Goal: Information Seeking & Learning: Learn about a topic

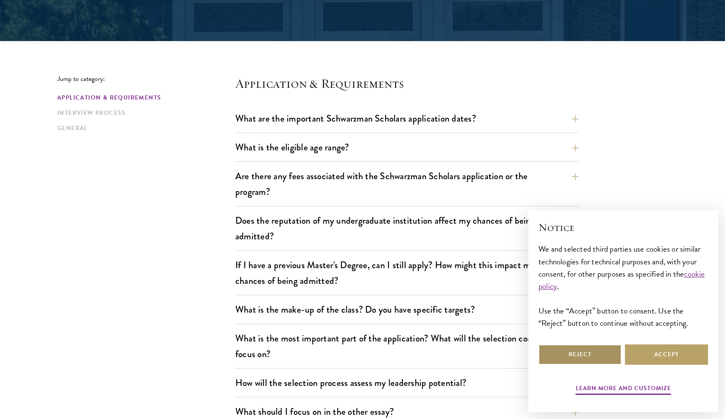
click at [592, 357] on button "Reject" at bounding box center [579, 354] width 83 height 20
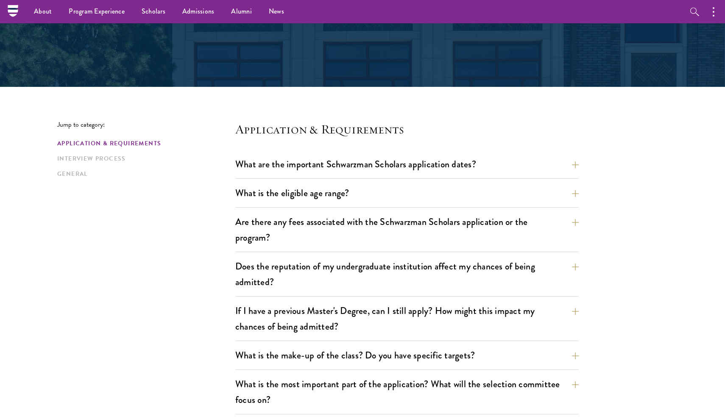
scroll to position [116, 0]
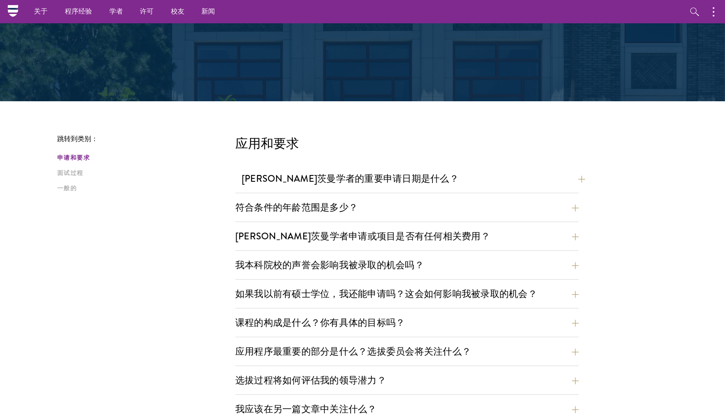
click at [353, 186] on button "[PERSON_NAME]茨曼学者的重要申请日期是什么？" at bounding box center [413, 178] width 343 height 19
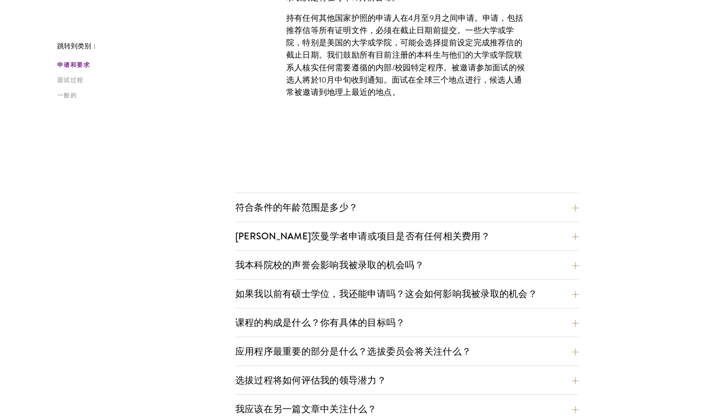
scroll to position [368, 0]
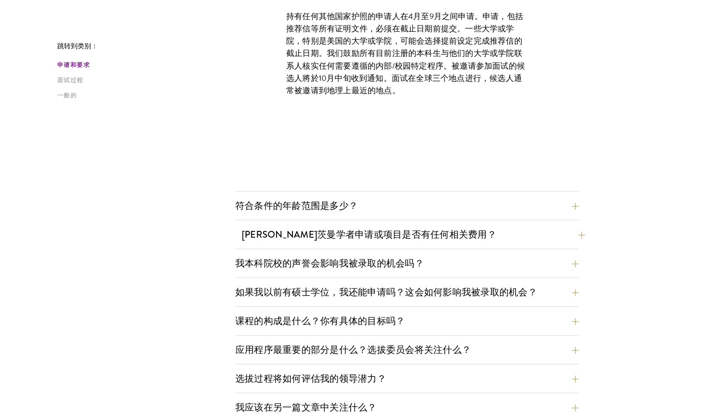
click at [283, 242] on button "[PERSON_NAME]茨曼学者申请或项目是否有任何相关费用？" at bounding box center [413, 234] width 343 height 19
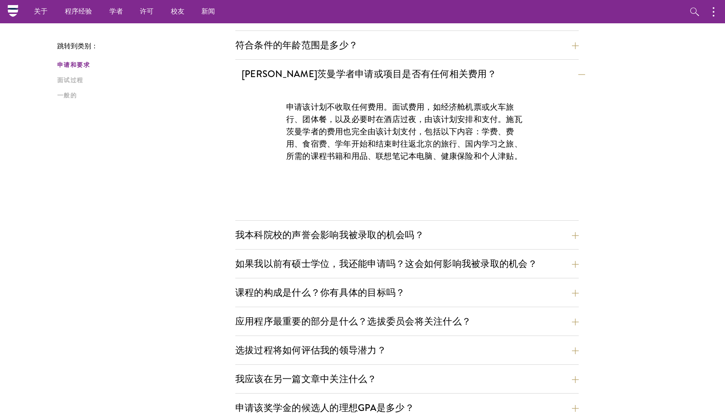
scroll to position [276, 0]
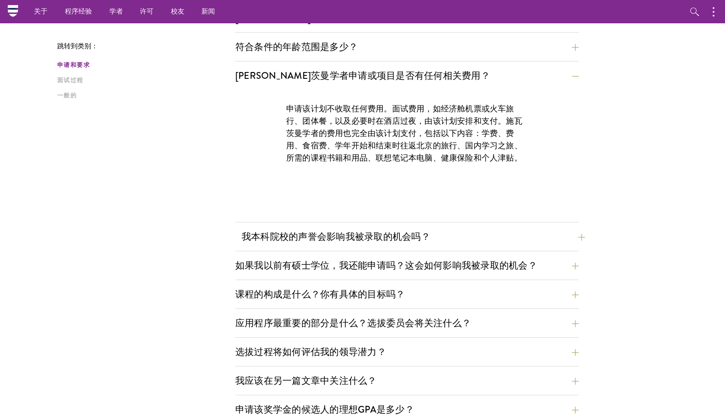
click at [318, 239] on button "我本科院校的声誉会影响我被录取的机会吗？" at bounding box center [413, 236] width 343 height 19
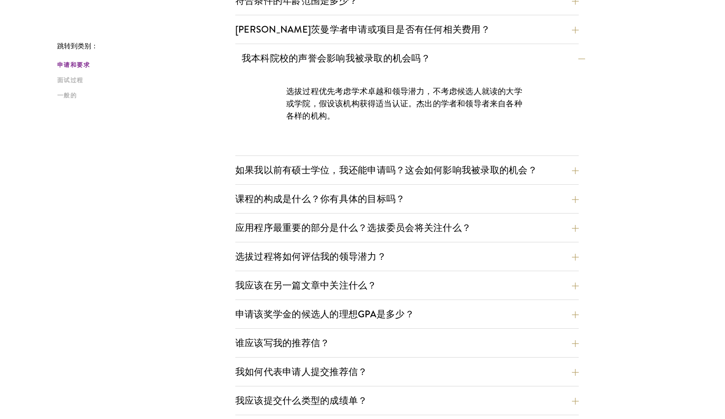
scroll to position [324, 0]
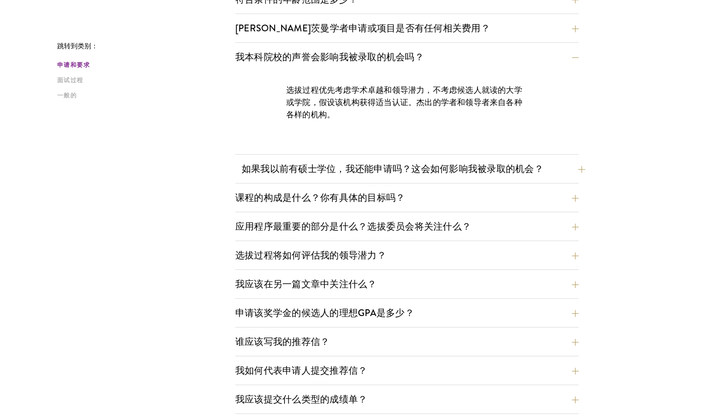
click at [395, 163] on button "如果我以前有硕士学位，我还能申请吗？这会如何影响我被录取的机会？" at bounding box center [413, 168] width 343 height 19
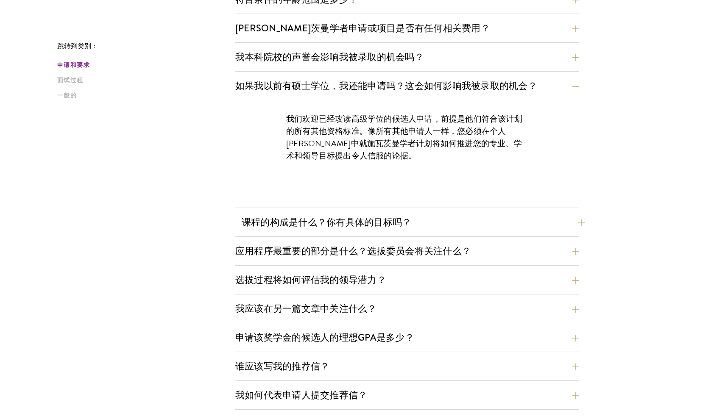
click at [371, 216] on button "课程的构成是什么？你有具体的目标吗？" at bounding box center [413, 222] width 343 height 19
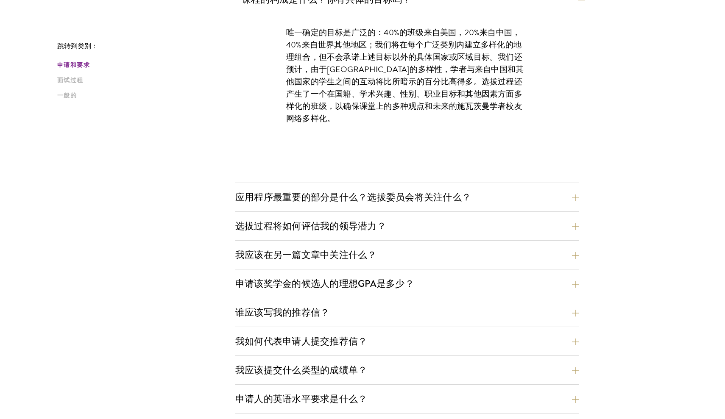
scroll to position [439, 0]
click at [321, 197] on button "应用程序最重要的部分是什么？选拔委员会将关注什么？" at bounding box center [413, 196] width 343 height 19
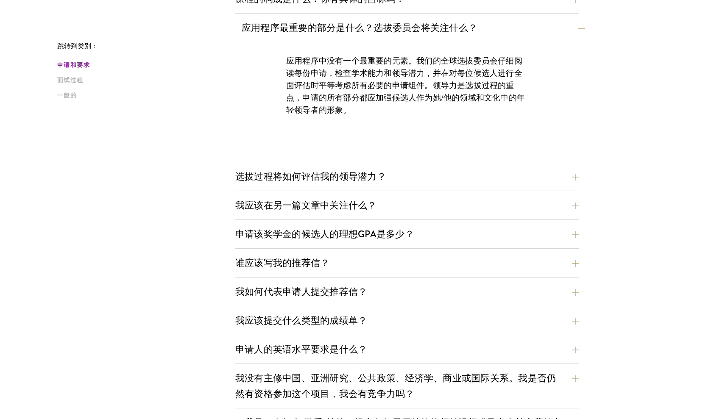
scroll to position [445, 0]
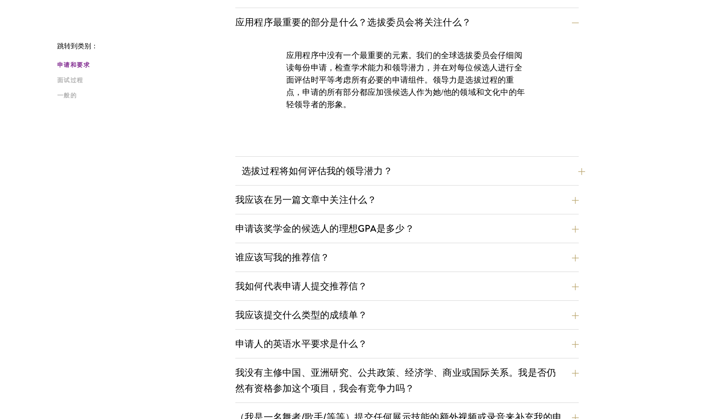
click at [319, 172] on button "选拔过程将如何评估我的领导潜力？" at bounding box center [413, 170] width 343 height 19
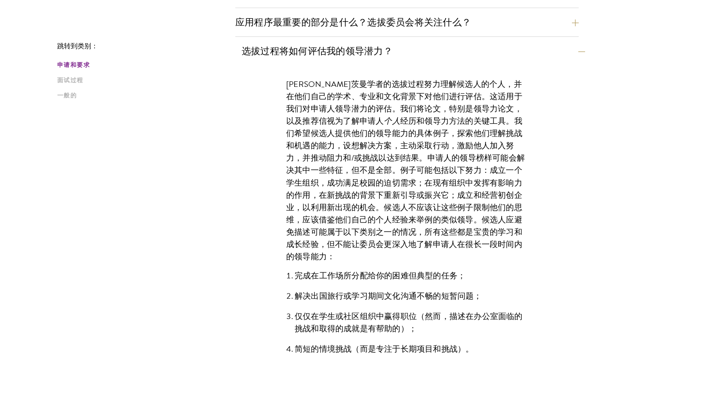
click at [401, 53] on button "选拔过程将如何评估我的领导潜力？" at bounding box center [413, 51] width 343 height 19
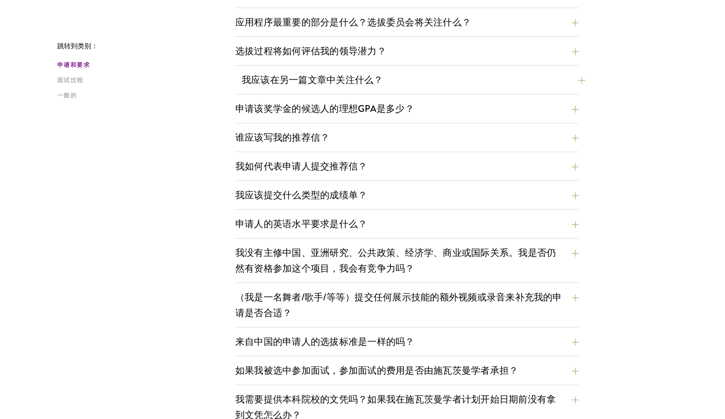
click at [388, 82] on button "我应该在另一篇文章中关注什么？" at bounding box center [413, 79] width 343 height 19
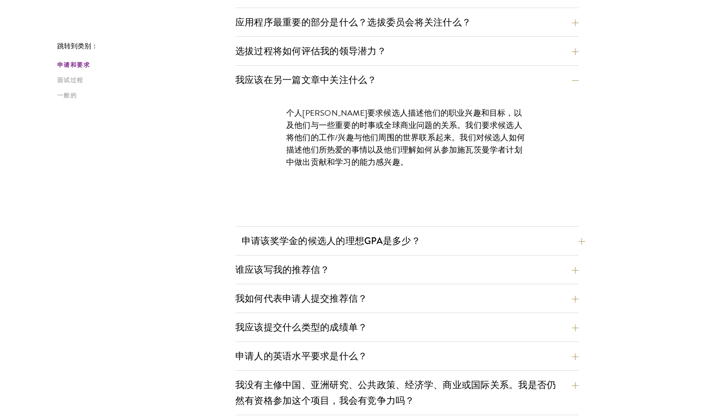
click at [335, 247] on button "申请该奖学金的候选人的理想GPA是多少？" at bounding box center [413, 240] width 343 height 19
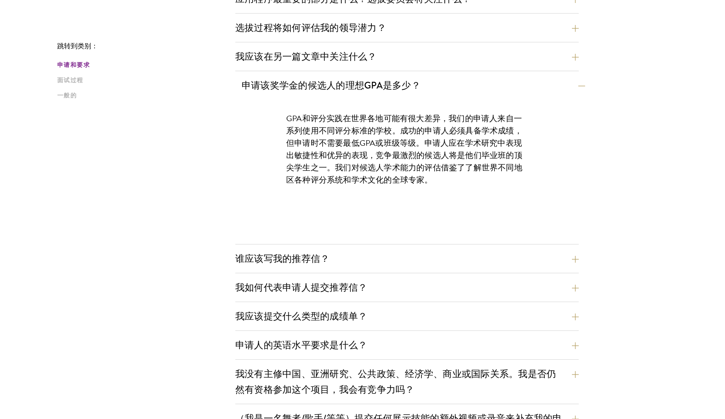
scroll to position [480, 0]
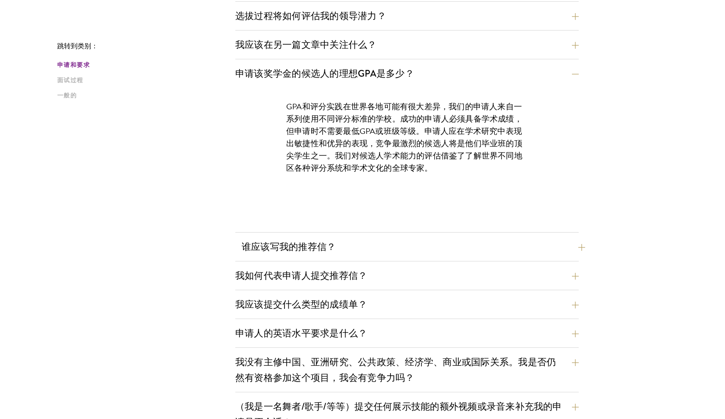
click at [334, 247] on button "谁应该写我的推荐信？" at bounding box center [413, 246] width 343 height 19
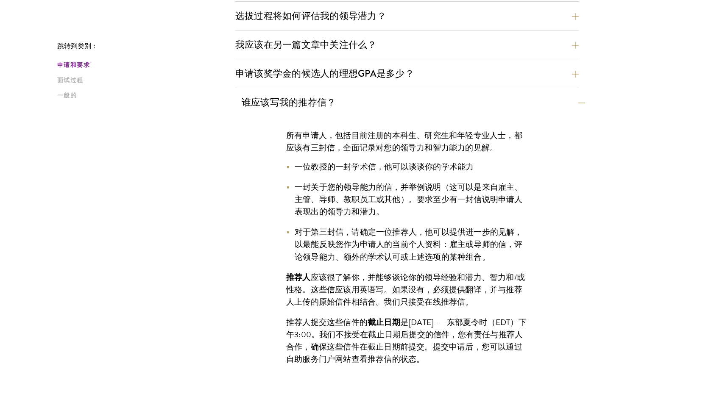
click at [554, 99] on button "谁应该写我的推荐信？" at bounding box center [413, 102] width 343 height 19
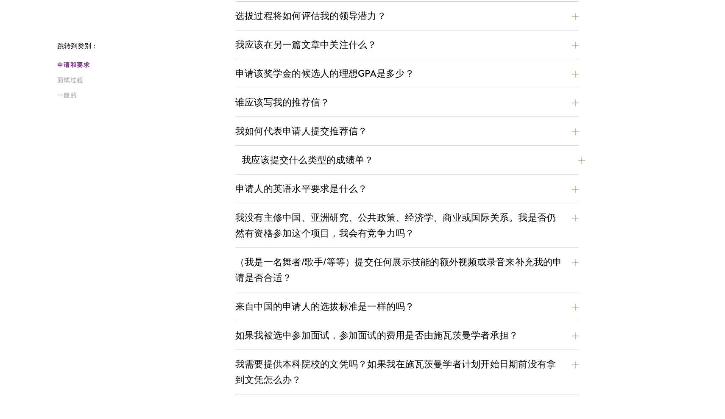
click at [421, 160] on button "我应该提交什么类型的成绩单？" at bounding box center [413, 159] width 343 height 19
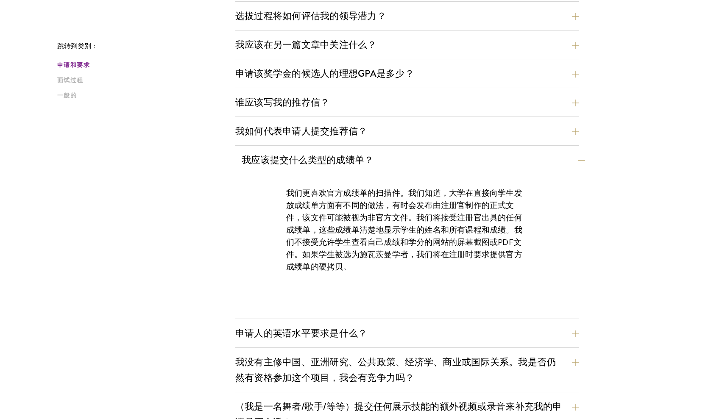
click at [429, 164] on button "我应该提交什么类型的成绩单？" at bounding box center [413, 159] width 343 height 19
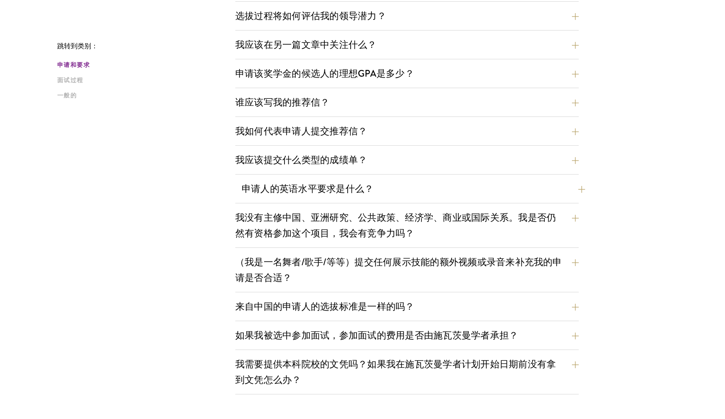
click at [380, 188] on button "申请人的英语水平要求是什么？" at bounding box center [413, 188] width 343 height 19
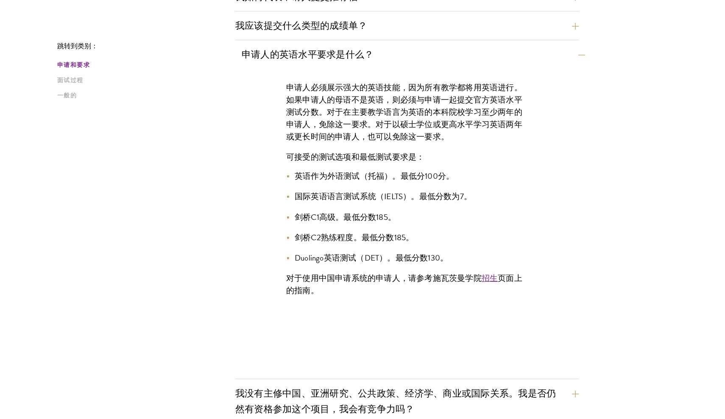
scroll to position [615, 0]
click at [460, 217] on li "剑桥C1高级。最低分数185。" at bounding box center [407, 217] width 242 height 12
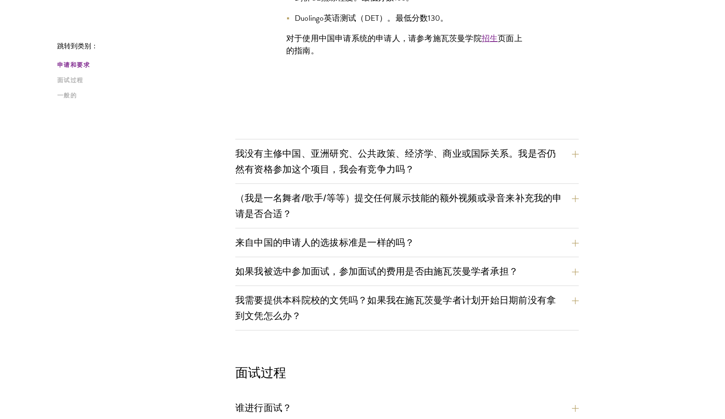
scroll to position [855, 0]
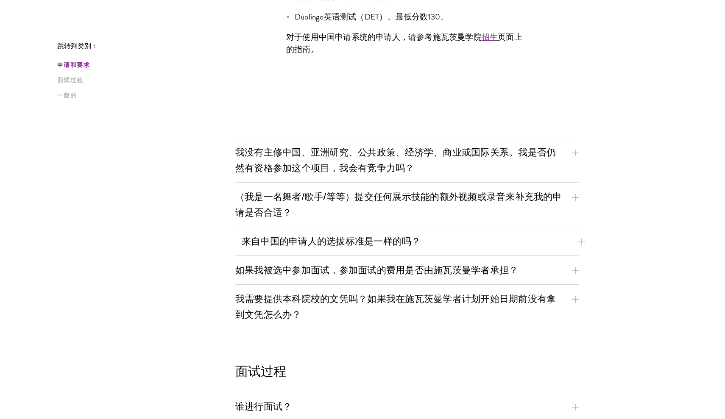
click at [344, 247] on button "来自中国的申请人的选拔标准是一样的吗？" at bounding box center [413, 241] width 343 height 19
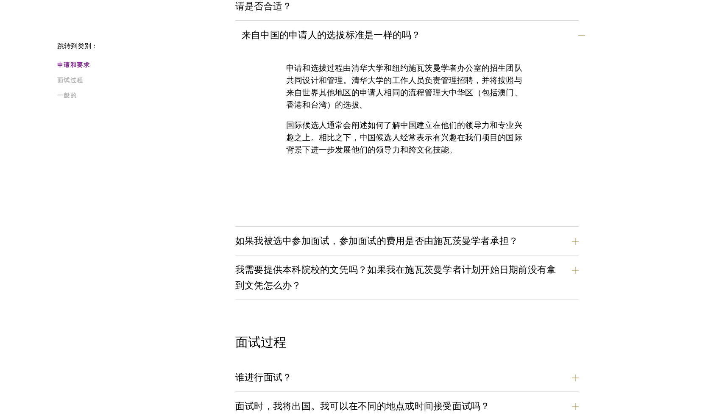
scroll to position [786, 0]
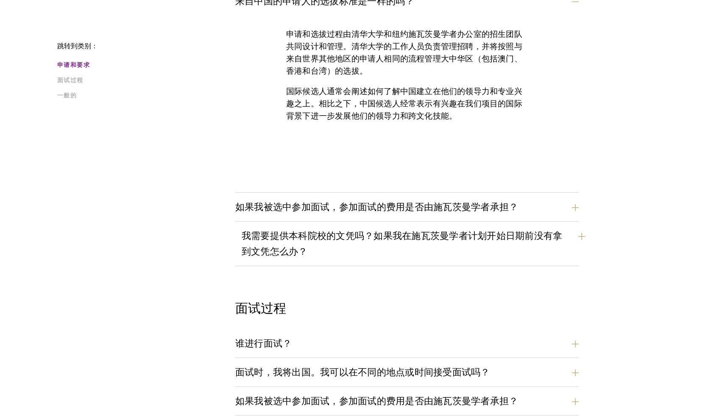
click at [280, 243] on button "我需要提供本科院校的文凭吗？如果我在施瓦茨曼学者计划开始日期前没有拿到文凭怎么办？" at bounding box center [413, 243] width 343 height 35
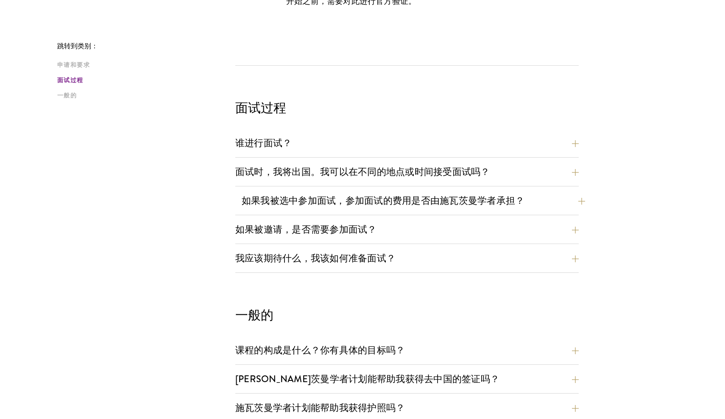
scroll to position [955, 0]
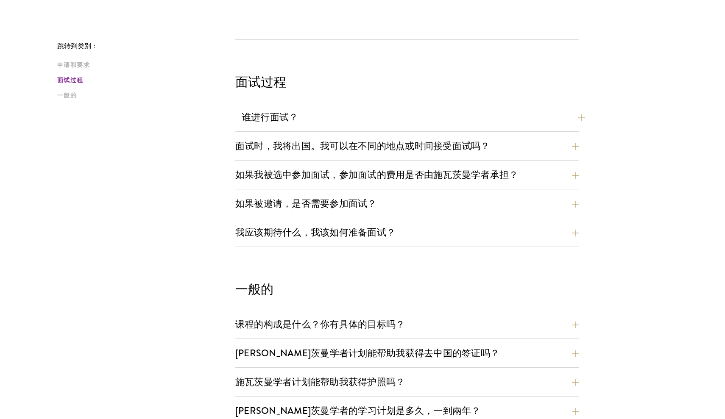
click at [296, 115] on button "谁进行面试？" at bounding box center [413, 117] width 343 height 19
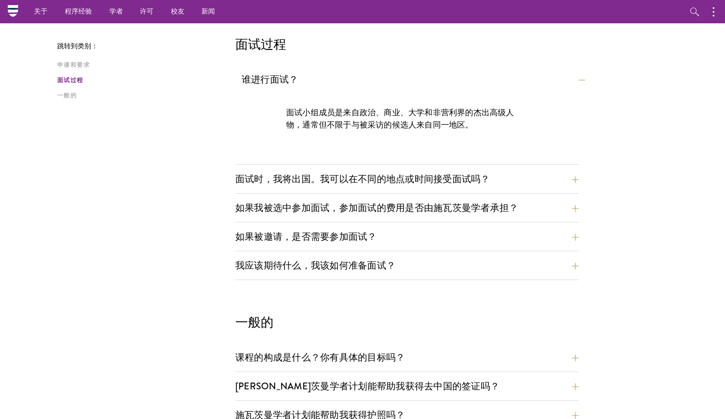
scroll to position [872, 0]
click at [253, 184] on button "面试时，我将出国。我可以在不同的地点或时间接受面试吗？" at bounding box center [413, 178] width 343 height 19
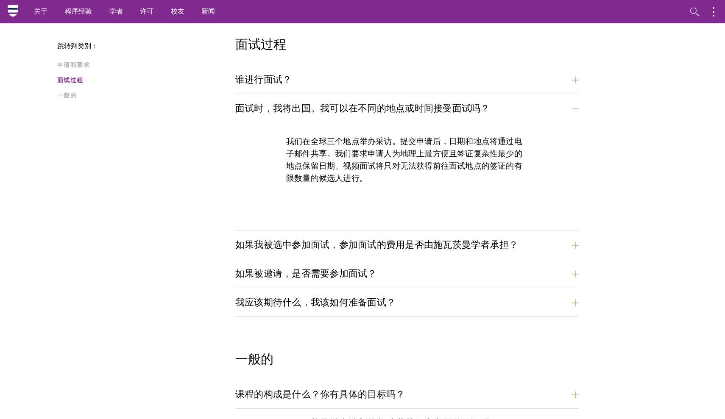
click at [334, 142] on p "我们在全球三个地点举办采访。提交申请后，日期和地点将通过电子邮件共享。我们要求申请人为地理上最方便且签证复杂性最少的地点保留日期。视频面试将只对无法获得前往面…" at bounding box center [407, 159] width 242 height 49
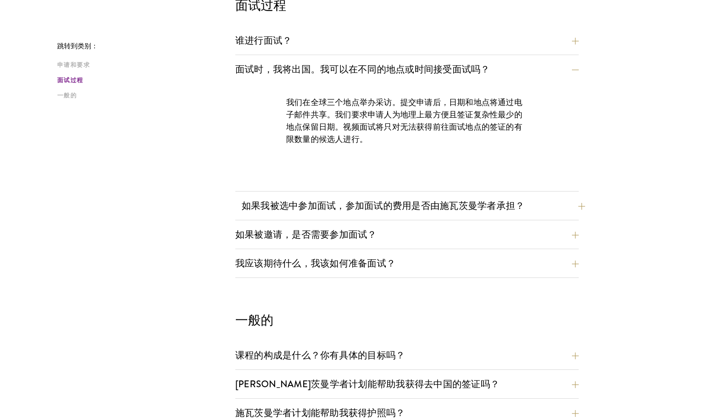
click at [299, 241] on button "如果被邀请，是否需要参加面试？" at bounding box center [406, 234] width 343 height 19
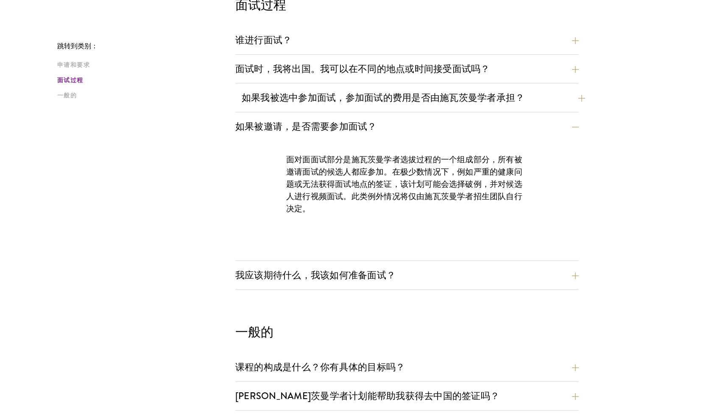
click at [299, 236] on div "面对面面试部分是施瓦茨曼学者选拔过程的一个组成部分，所有被邀请面试的候选人都应参加。在极少数情况下，例如严重的健康问题或无法获得面试地点的签证，该计划可能会选…" at bounding box center [407, 188] width 292 height 95
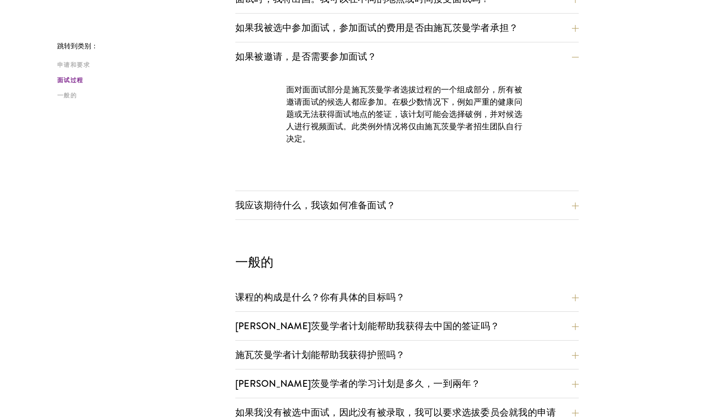
scroll to position [993, 0]
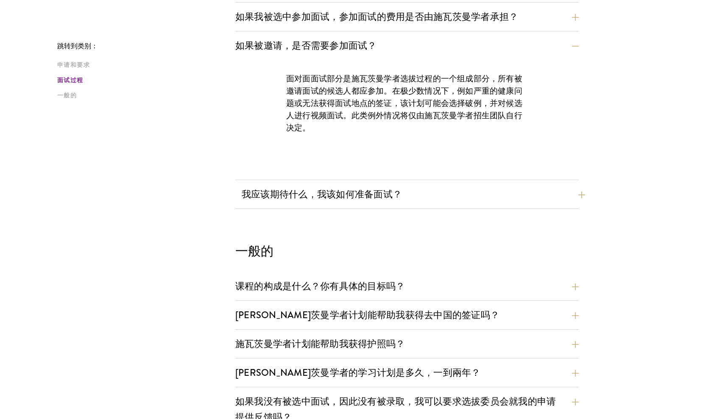
click at [289, 190] on button "我应该期待什么，我该如何准备面试？" at bounding box center [413, 194] width 343 height 19
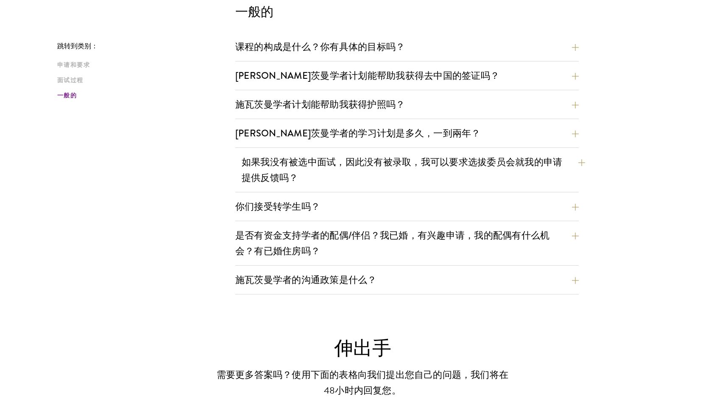
scroll to position [1661, 0]
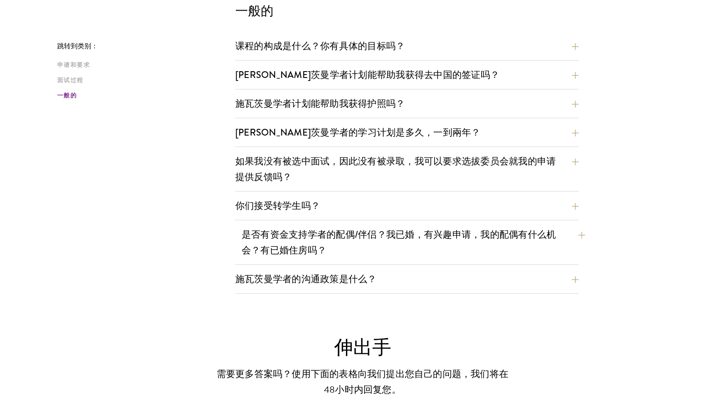
click at [303, 254] on button "是否有资金支持学者的配偶/伴侣？我已婚，有兴趣申请，我的配偶有什么机会？有已婚住房吗？" at bounding box center [413, 242] width 343 height 35
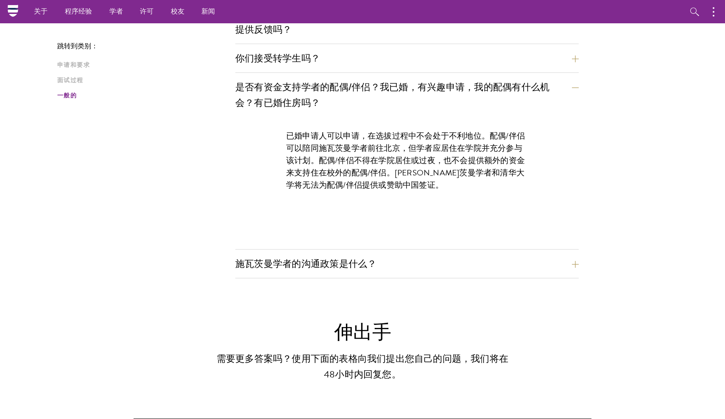
scroll to position [1234, 0]
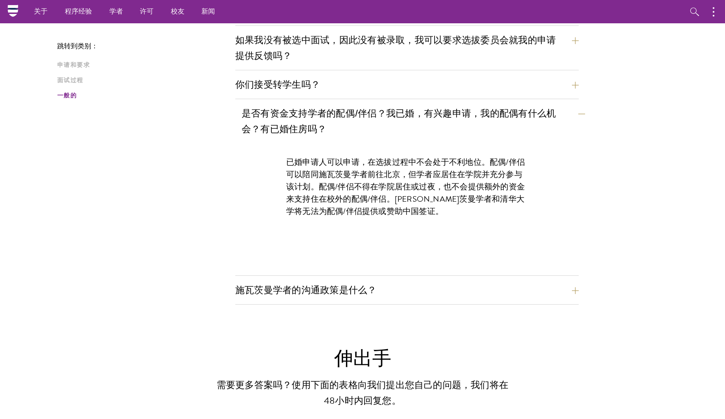
click at [393, 114] on button "是否有资金支持学者的配偶/伴侣？我已婚，有兴趣申请，我的配偶有什么机会？有已婚住房吗？" at bounding box center [413, 121] width 343 height 35
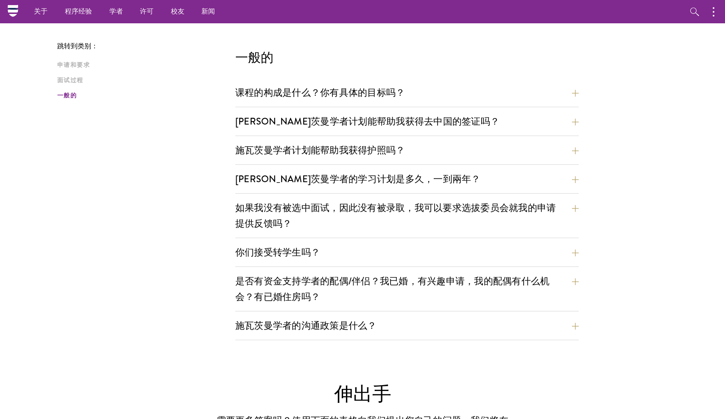
scroll to position [1063, 0]
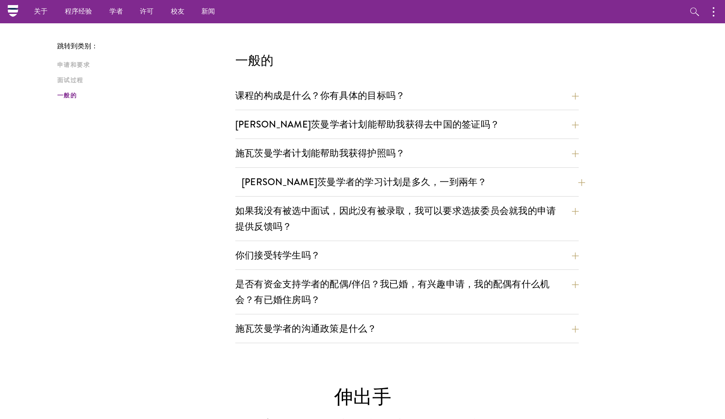
click at [333, 181] on button "[PERSON_NAME]茨曼学者的学习计划是多久，一到兩年？" at bounding box center [413, 181] width 343 height 19
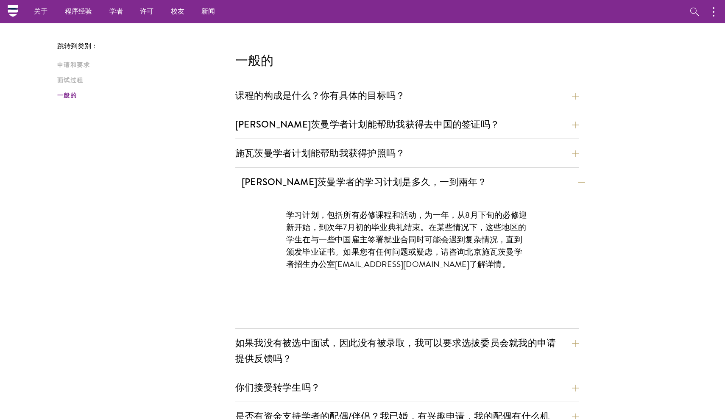
click at [334, 181] on button "[PERSON_NAME]茨曼学者的学习计划是多久，一到兩年？" at bounding box center [413, 181] width 343 height 19
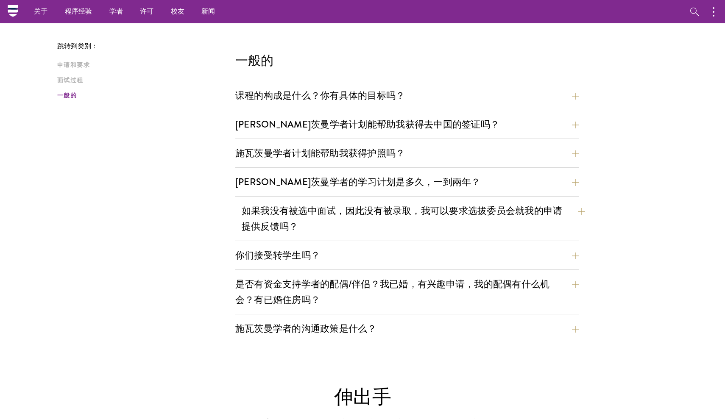
click at [291, 236] on button "如果我没有被选中面试，因此没有被录取，我可以要求选拔委员会就我的申请提供反馈吗？" at bounding box center [413, 218] width 343 height 35
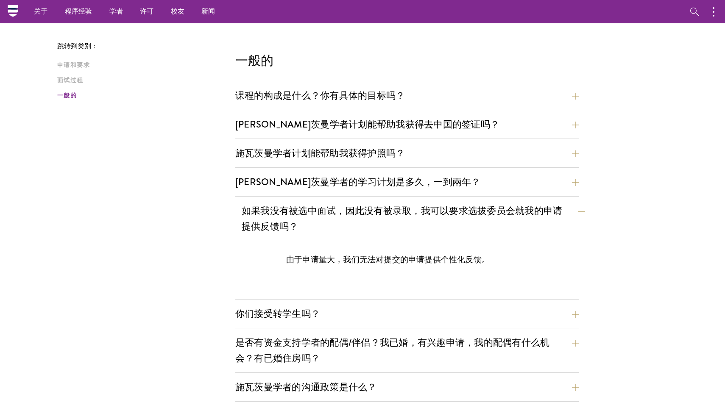
click at [296, 210] on button "如果我没有被选中面试，因此没有被录取，我可以要求选拔委员会就我的申请提供反馈吗？" at bounding box center [413, 218] width 343 height 35
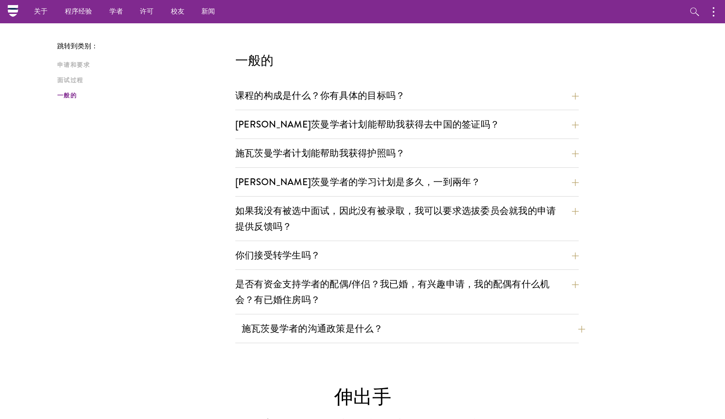
click at [268, 336] on button "施瓦茨曼学者的沟通政策是什么？" at bounding box center [413, 328] width 343 height 19
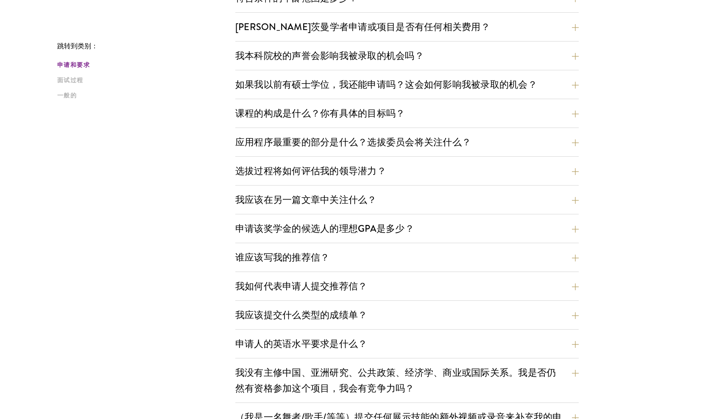
scroll to position [326, 0]
click at [312, 172] on button "选拔过程将如何评估我的领导潜力？" at bounding box center [413, 170] width 343 height 19
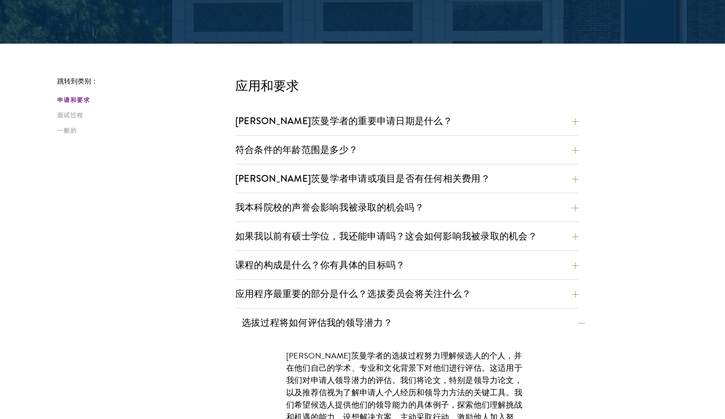
scroll to position [174, 0]
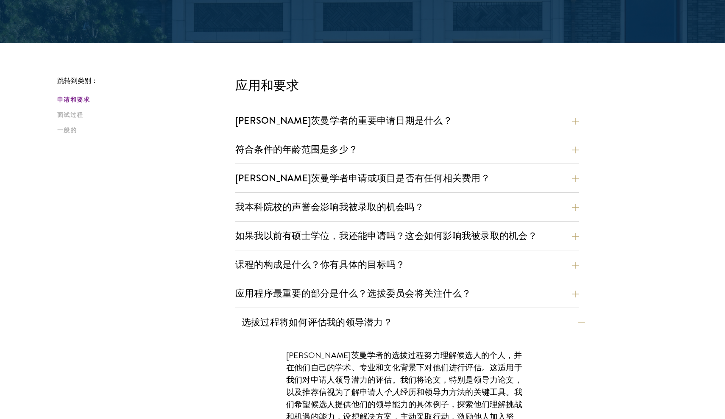
click at [371, 325] on button "选拔过程将如何评估我的领导潜力？" at bounding box center [413, 322] width 343 height 19
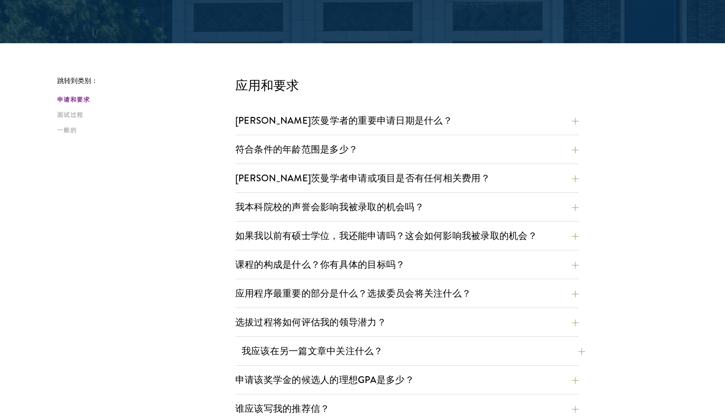
scroll to position [212, 0]
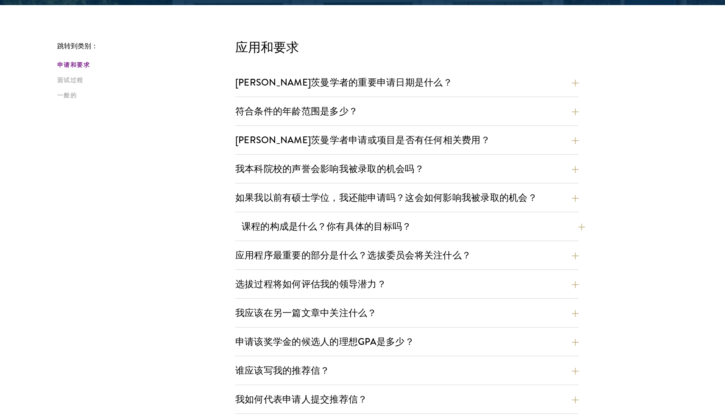
click at [365, 225] on button "课程的构成是什么？你有具体的目标吗？" at bounding box center [413, 226] width 343 height 19
